Goal: Information Seeking & Learning: Learn about a topic

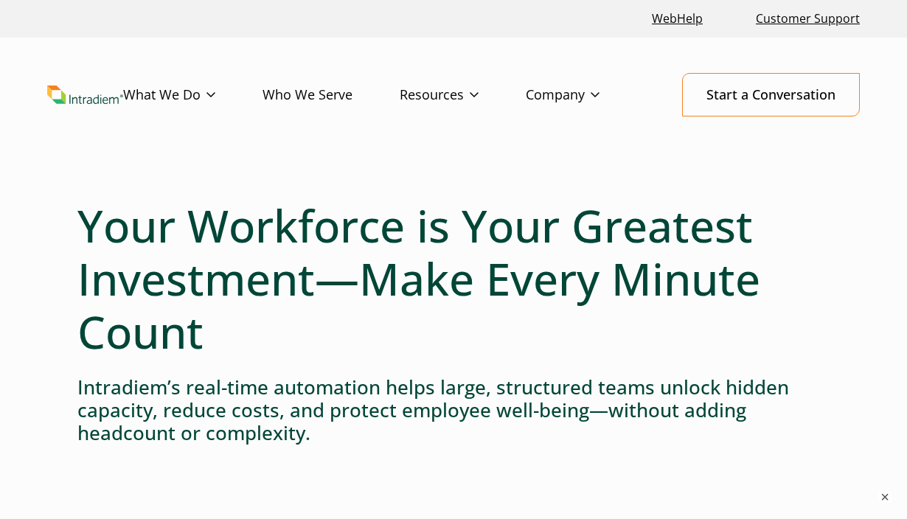
click at [540, 403] on h4 "Intradiem’s real-time automation helps large, structured teams unlock hidden ca…" at bounding box center [453, 410] width 752 height 69
click at [168, 418] on h4 "Intradiem’s real-time automation helps large, structured teams unlock hidden ca…" at bounding box center [453, 410] width 752 height 69
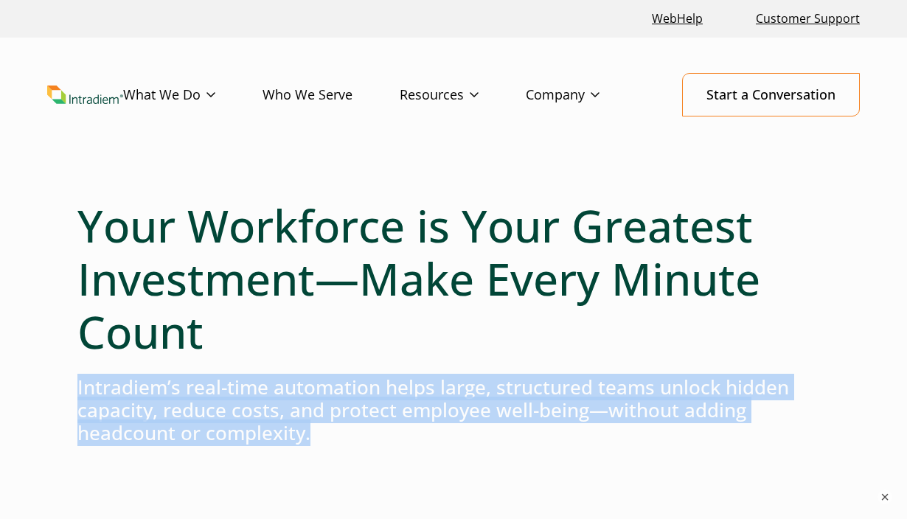
click at [168, 418] on h4 "Intradiem’s real-time automation helps large, structured teams unlock hidden ca…" at bounding box center [453, 410] width 752 height 69
click at [275, 93] on link "Who We Serve" at bounding box center [331, 95] width 137 height 43
click at [166, 132] on link "Platform" at bounding box center [148, 125] width 49 height 16
